Goal: Find specific page/section: Find specific page/section

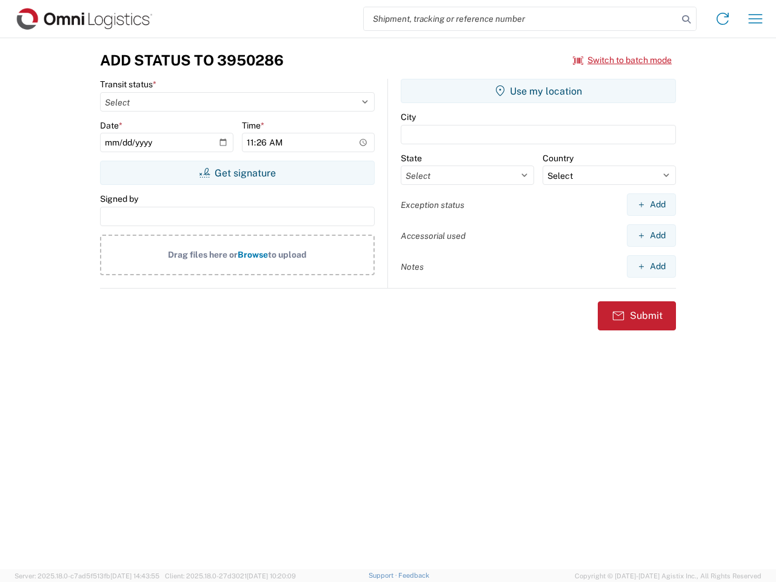
click at [521, 19] on input "search" at bounding box center [521, 18] width 314 height 23
click at [687, 19] on icon at bounding box center [686, 19] width 17 height 17
click at [723, 19] on icon at bounding box center [722, 18] width 19 height 19
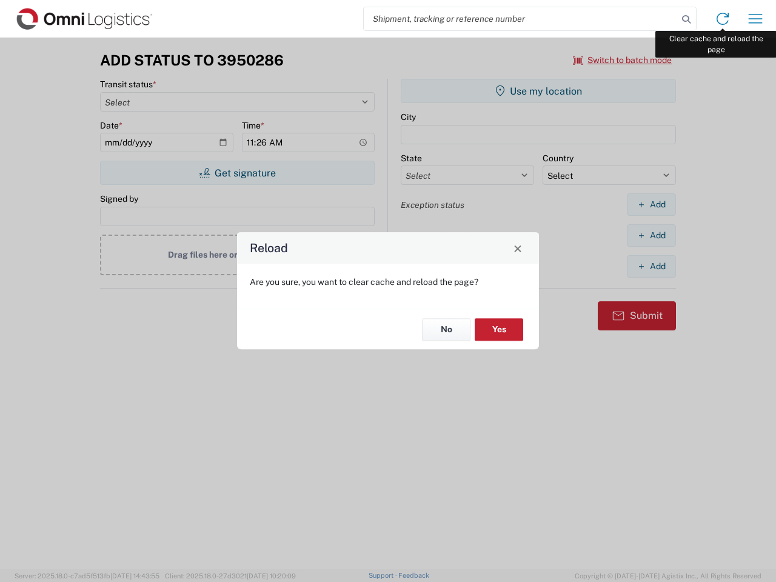
click at [756, 19] on div "Reload Are you sure, you want to clear cache and reload the page? No Yes" at bounding box center [388, 291] width 776 height 582
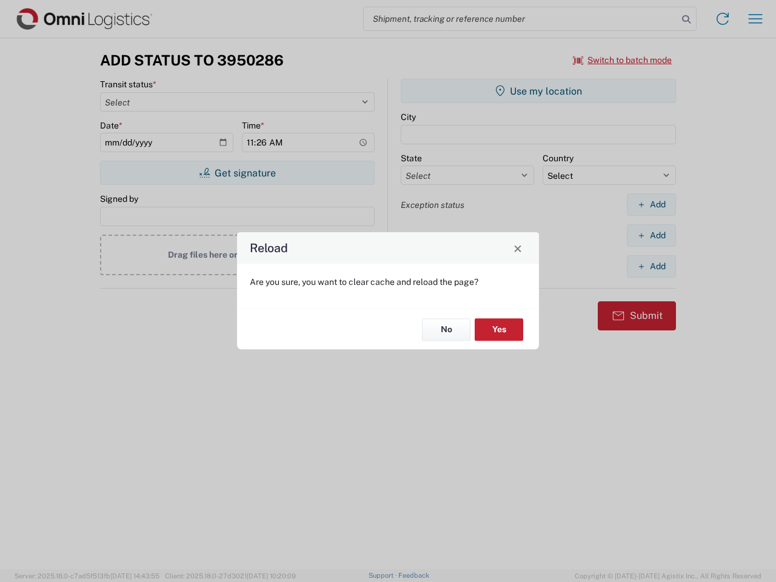
click at [623, 60] on div "Reload Are you sure, you want to clear cache and reload the page? No Yes" at bounding box center [388, 291] width 776 height 582
click at [237, 173] on div "Reload Are you sure, you want to clear cache and reload the page? No Yes" at bounding box center [388, 291] width 776 height 582
click at [539, 91] on div "Reload Are you sure, you want to clear cache and reload the page? No Yes" at bounding box center [388, 291] width 776 height 582
click at [651, 204] on div "Reload Are you sure, you want to clear cache and reload the page? No Yes" at bounding box center [388, 291] width 776 height 582
click at [651, 235] on div "Reload Are you sure, you want to clear cache and reload the page? No Yes" at bounding box center [388, 291] width 776 height 582
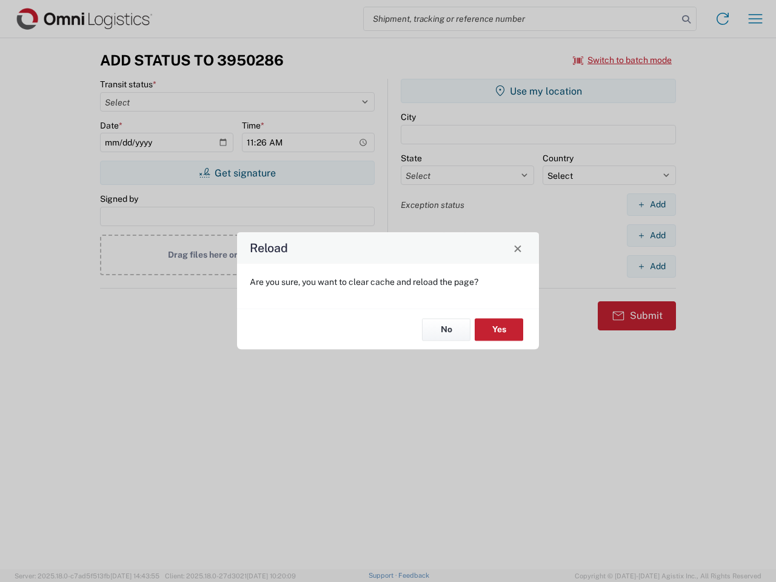
click at [651, 266] on div "Reload Are you sure, you want to clear cache and reload the page? No Yes" at bounding box center [388, 291] width 776 height 582
